Goal: Information Seeking & Learning: Understand process/instructions

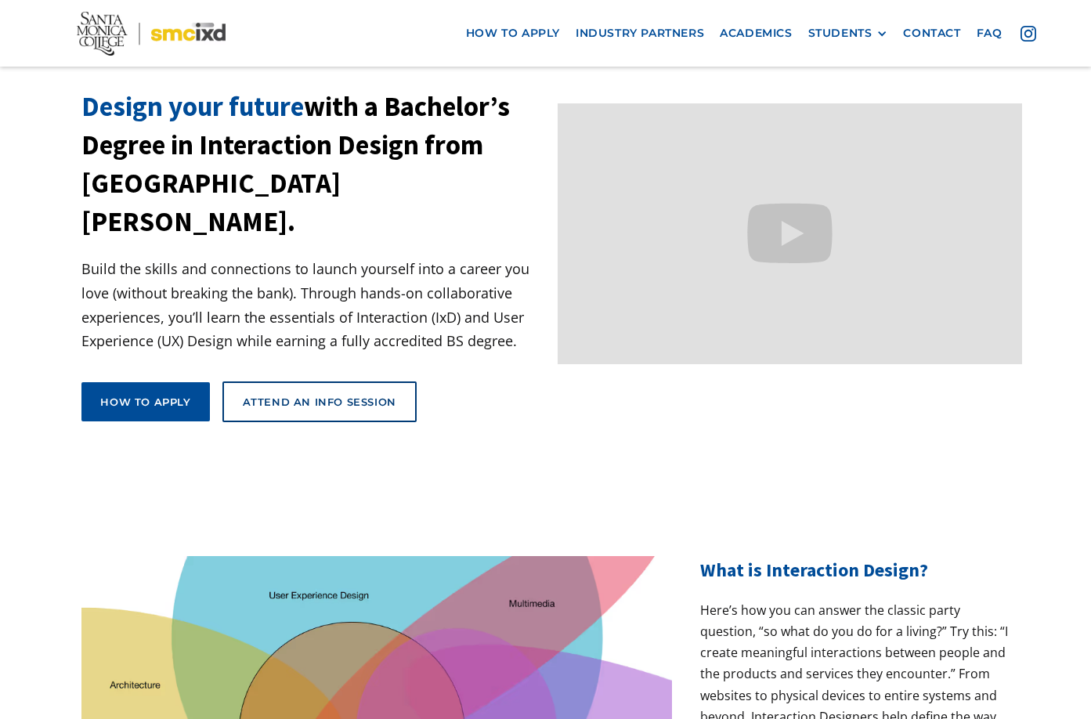
scroll to position [235, 0]
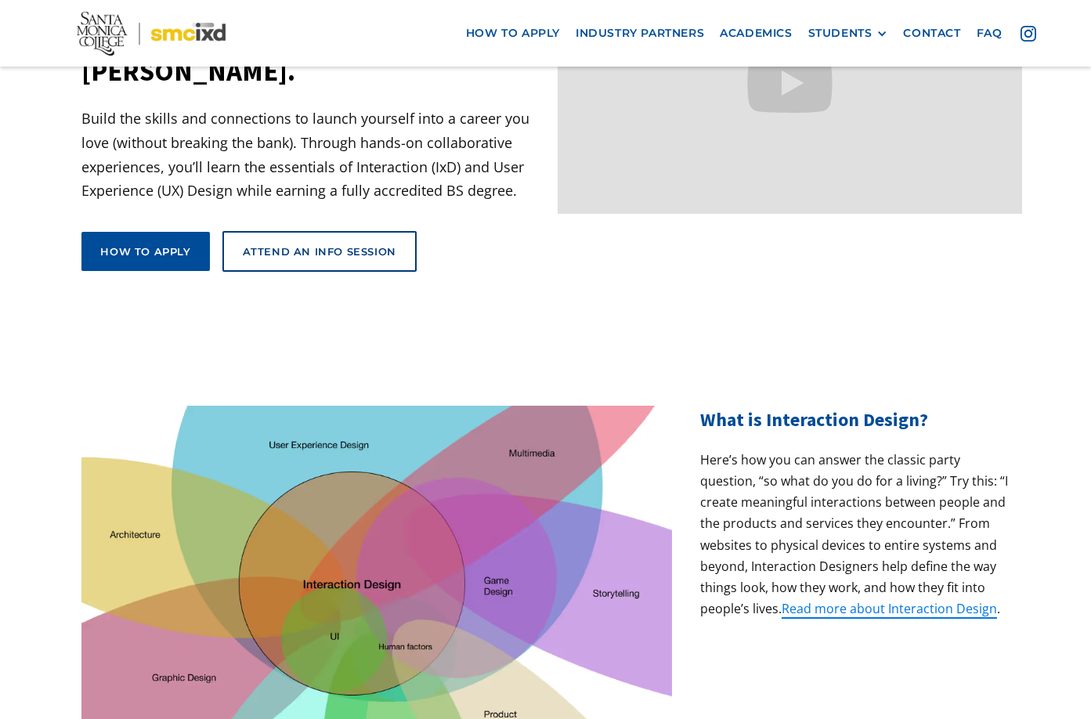
click at [836, 457] on p "Here’s how you can answer the classic party question, “so what do you do for a …" at bounding box center [854, 535] width 309 height 171
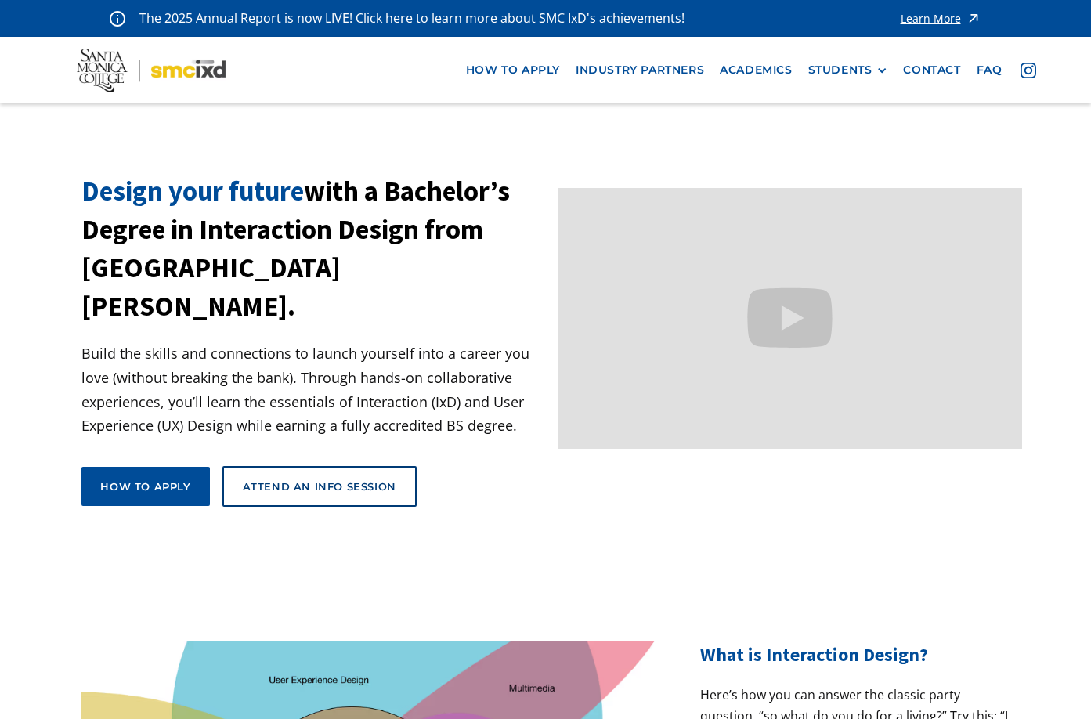
scroll to position [392, 0]
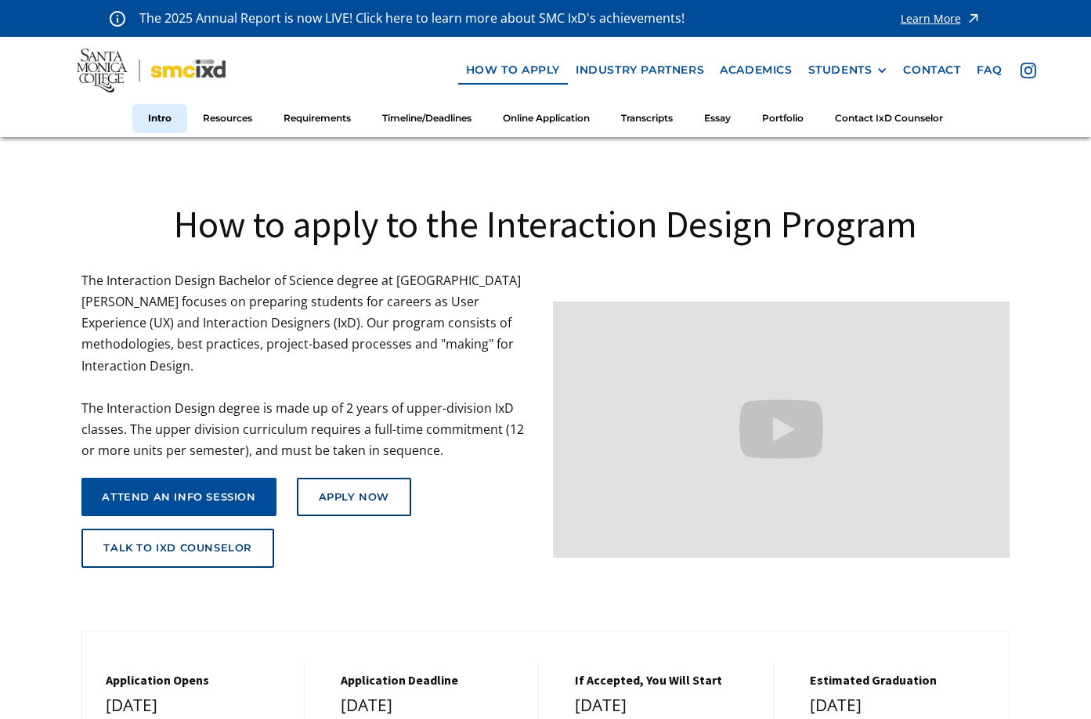
scroll to position [313, 0]
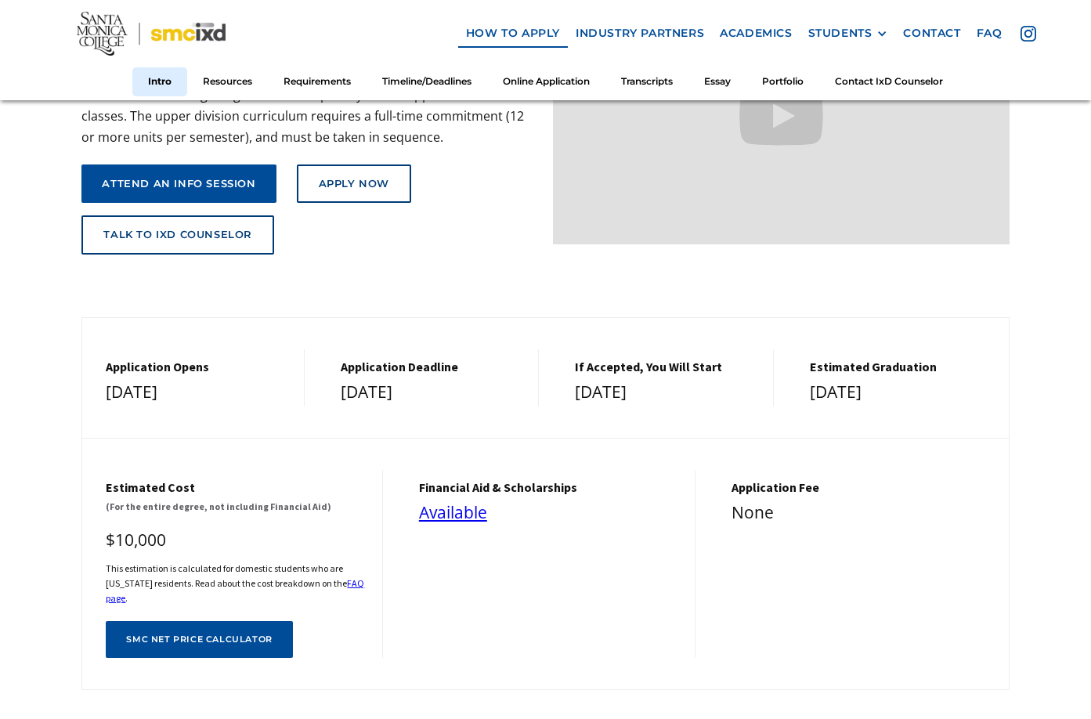
click at [705, 402] on div "Application Opens December 1, 2025 Application Deadline March 1, 2026 If Accept…" at bounding box center [544, 504] width 927 height 374
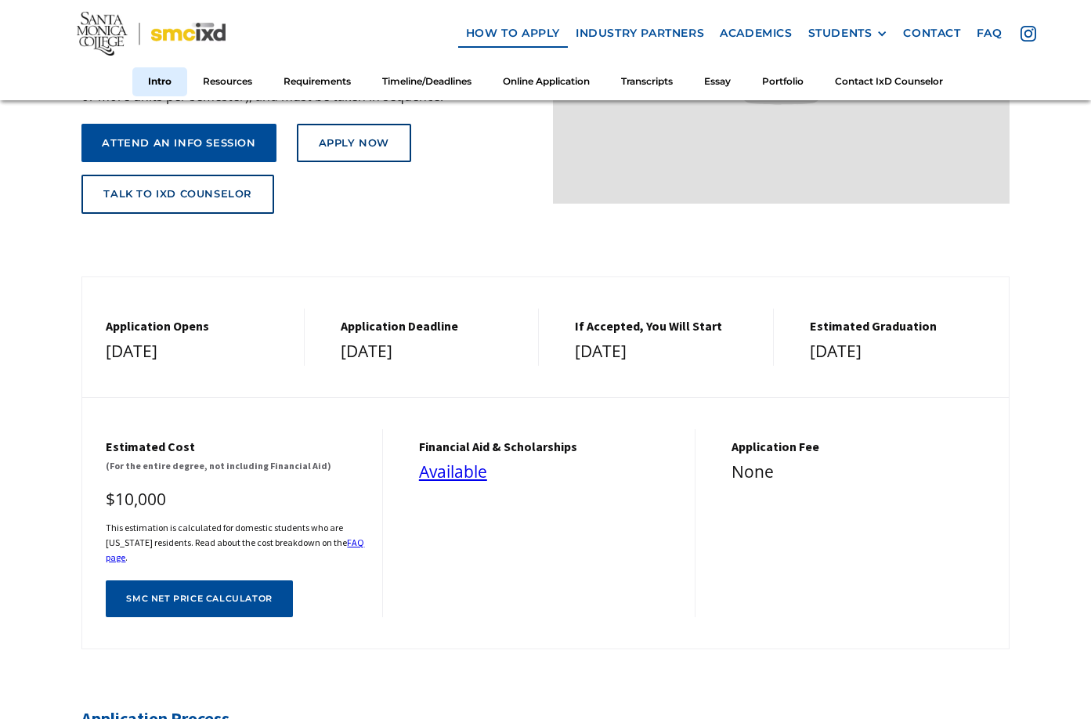
scroll to position [392, 0]
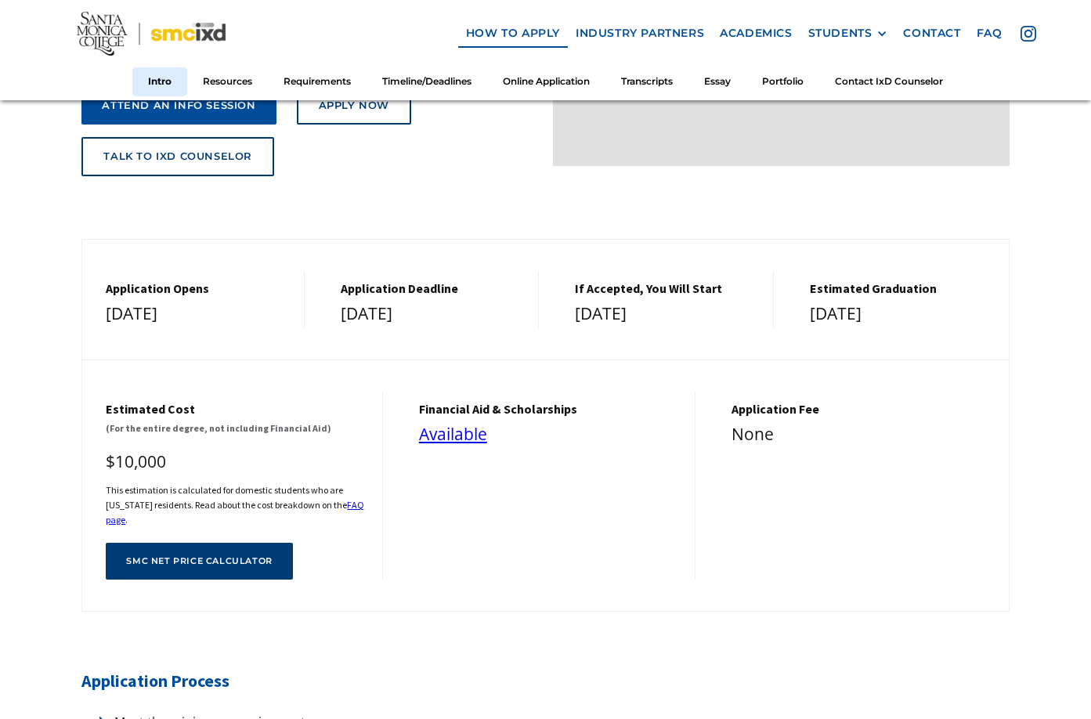
click at [229, 556] on div "SMC net price calculator" at bounding box center [199, 561] width 146 height 10
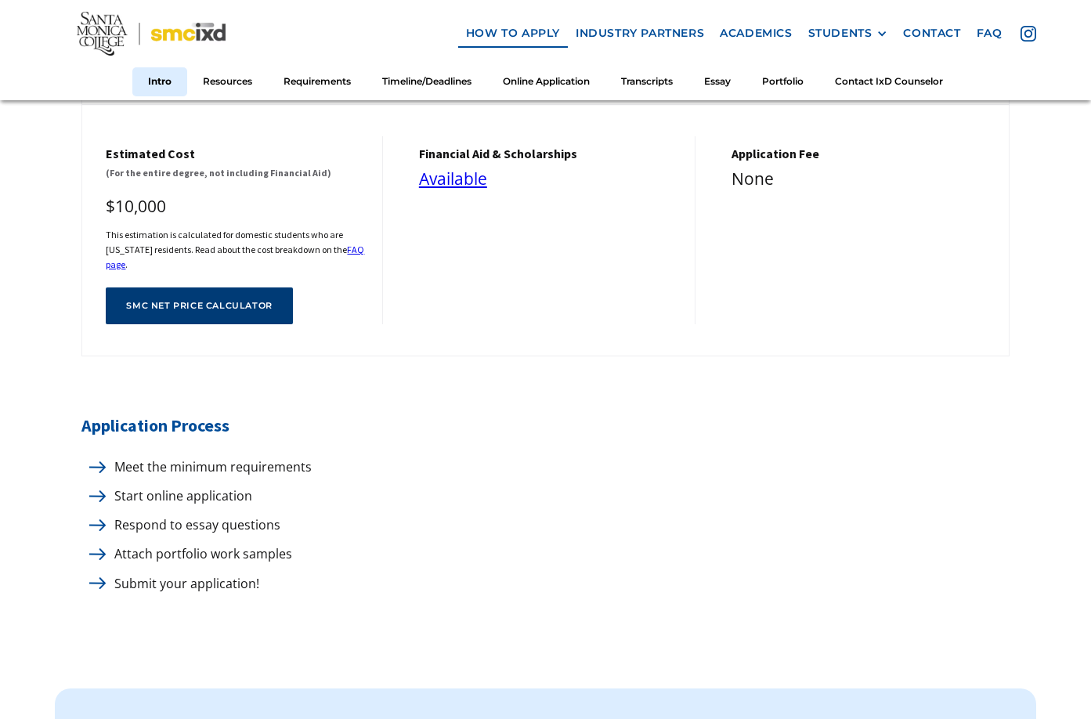
scroll to position [705, 0]
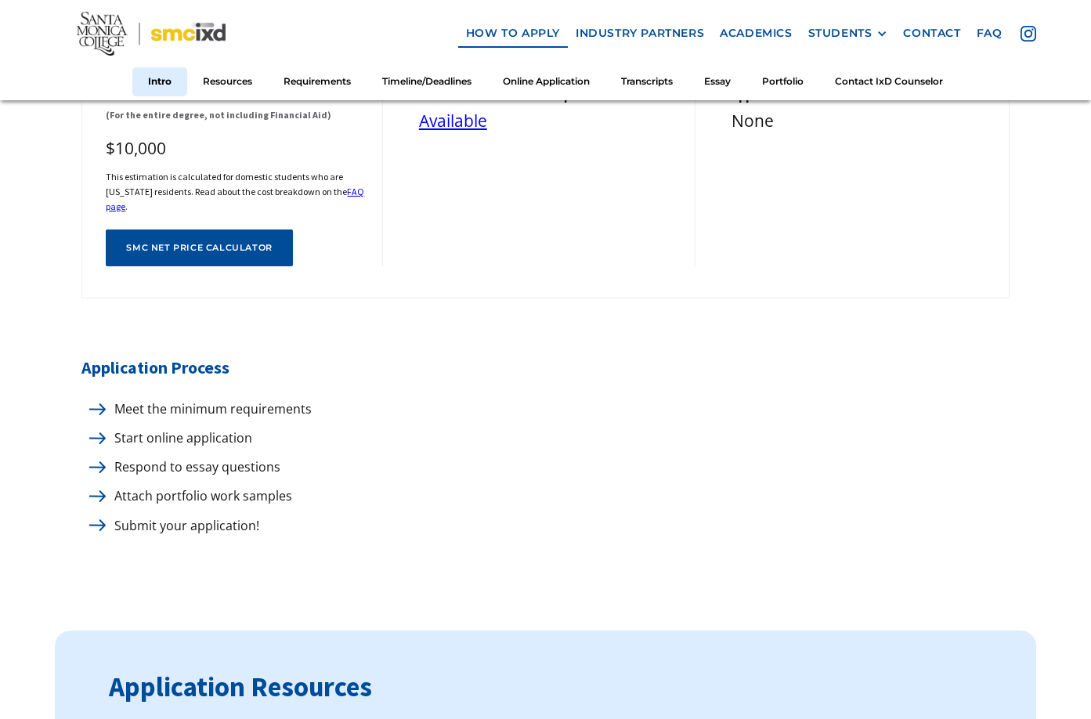
click at [272, 404] on p "Meet the minimum requirements" at bounding box center [209, 409] width 205 height 21
click at [276, 401] on p "Meet the minimum requirements" at bounding box center [209, 409] width 205 height 21
click at [99, 403] on img at bounding box center [97, 409] width 16 height 12
drag, startPoint x: 103, startPoint y: 396, endPoint x: 140, endPoint y: 397, distance: 36.8
click at [104, 403] on img at bounding box center [97, 409] width 16 height 12
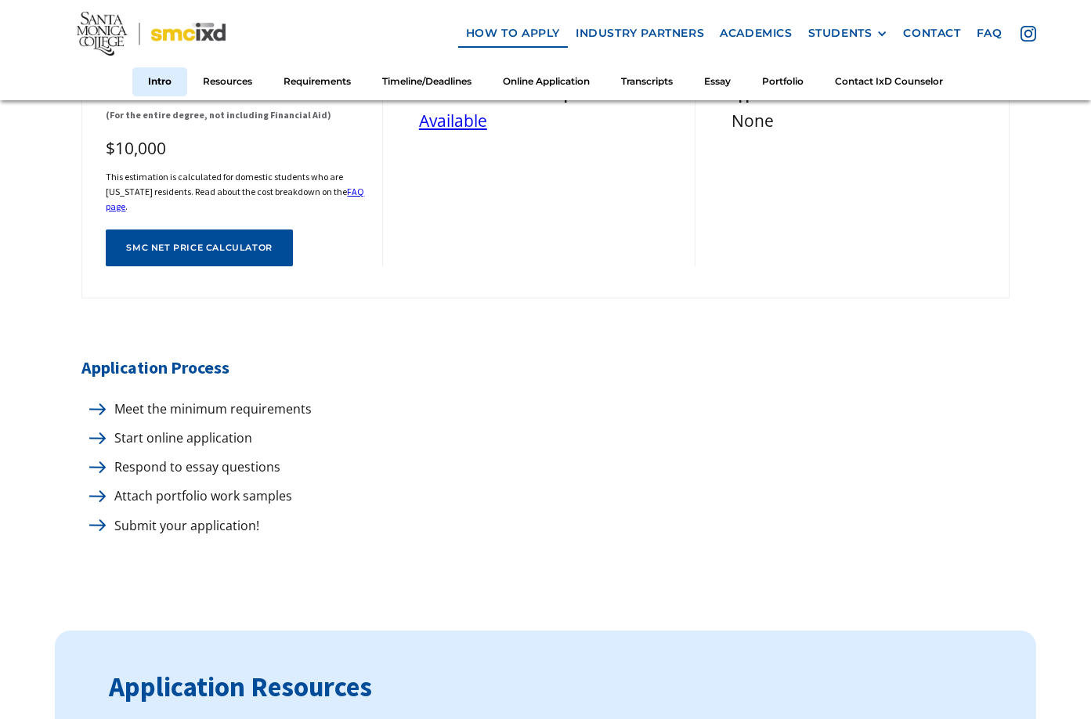
click at [141, 399] on p "Meet the minimum requirements" at bounding box center [209, 409] width 205 height 21
click at [117, 428] on p "Start online application" at bounding box center [180, 438] width 146 height 21
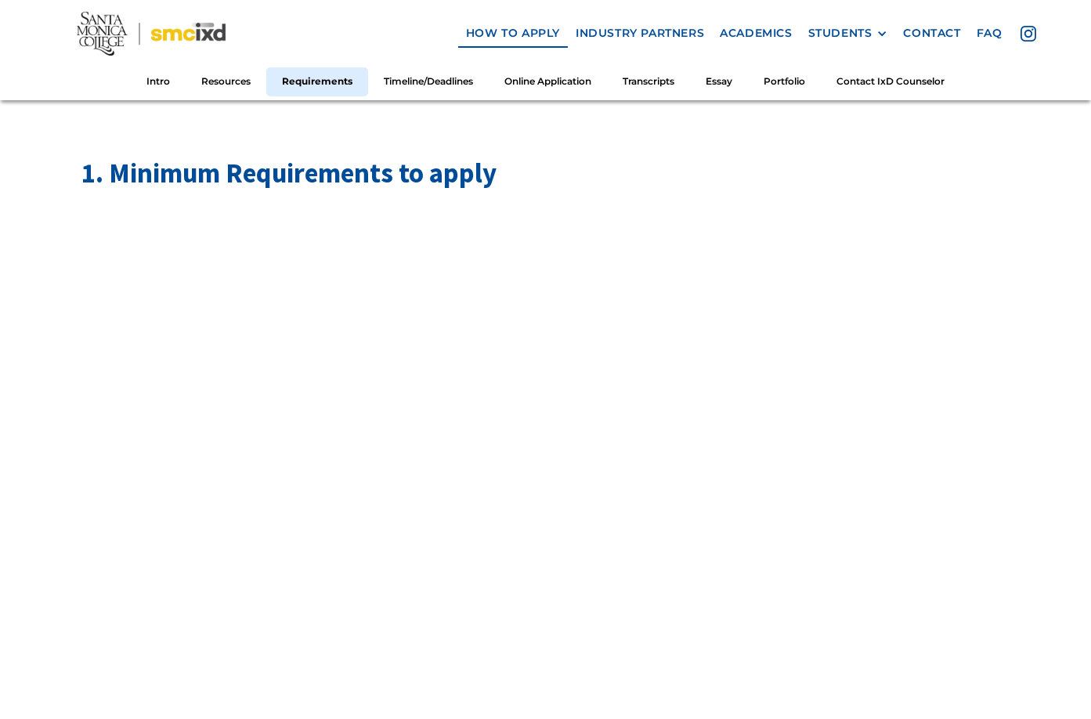
scroll to position [1723, 0]
